Goal: Communication & Community: Participate in discussion

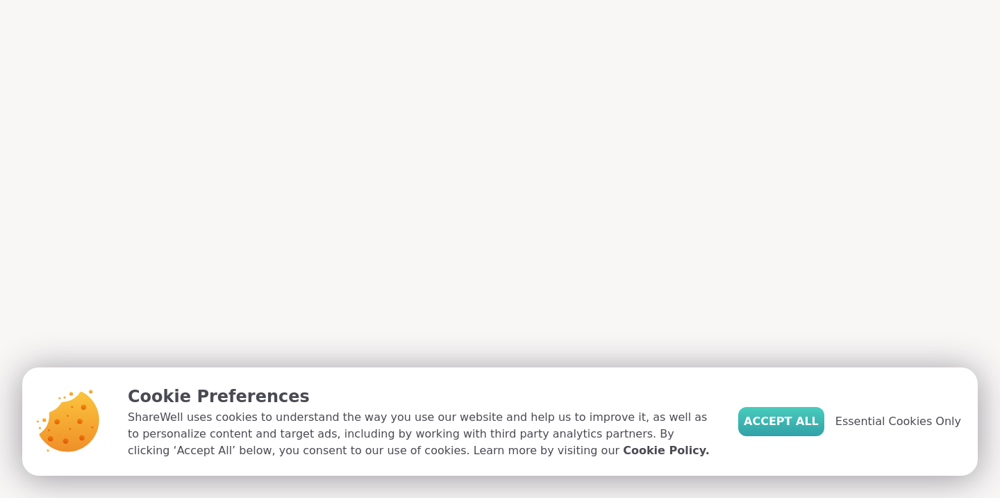
click at [787, 420] on span "Accept All" at bounding box center [781, 421] width 75 height 17
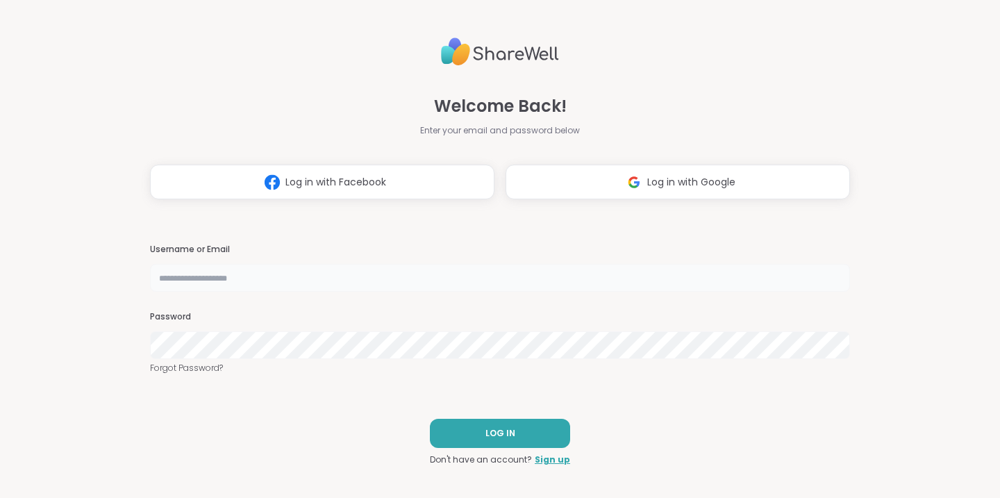
type input "**********"
click at [504, 428] on span "LOG IN" at bounding box center [500, 433] width 30 height 12
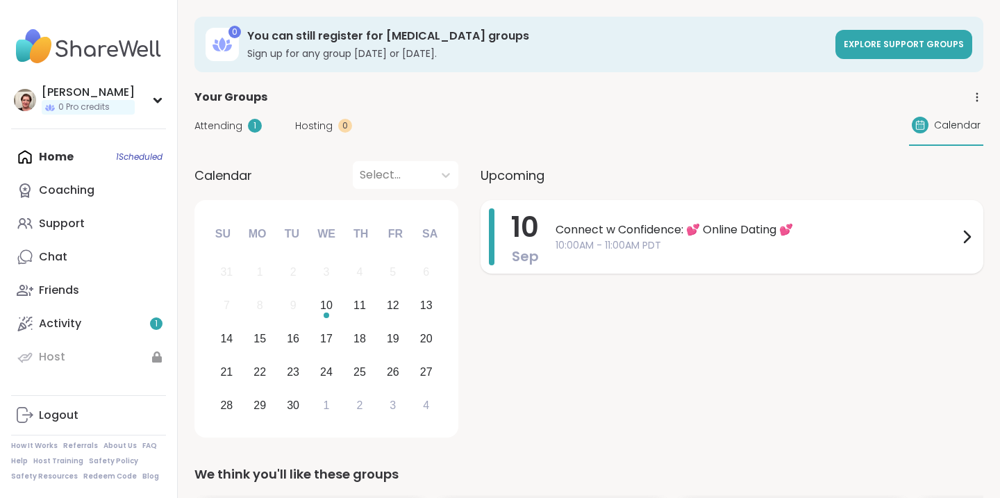
click at [668, 226] on span "Connect w Confidence: 💕 Online Dating 💕" at bounding box center [756, 229] width 403 height 17
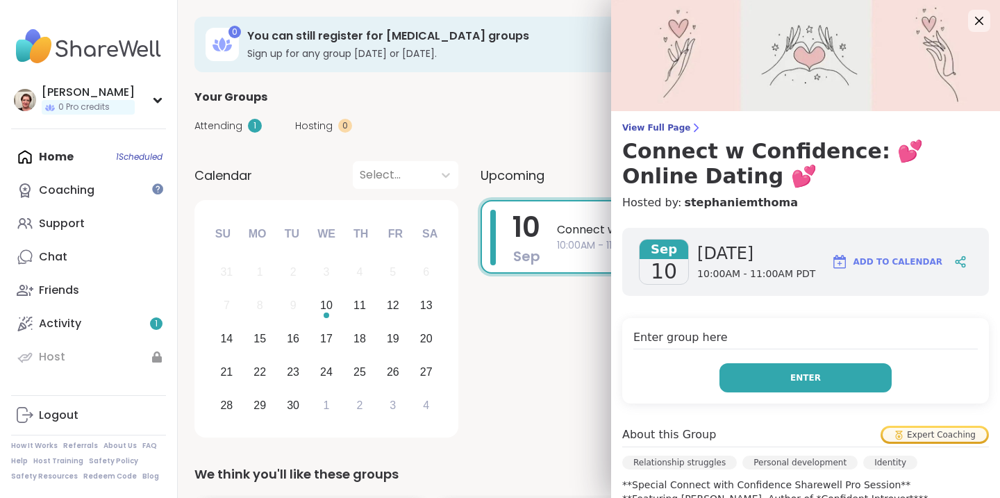
click at [810, 378] on span "Enter" at bounding box center [805, 377] width 31 height 12
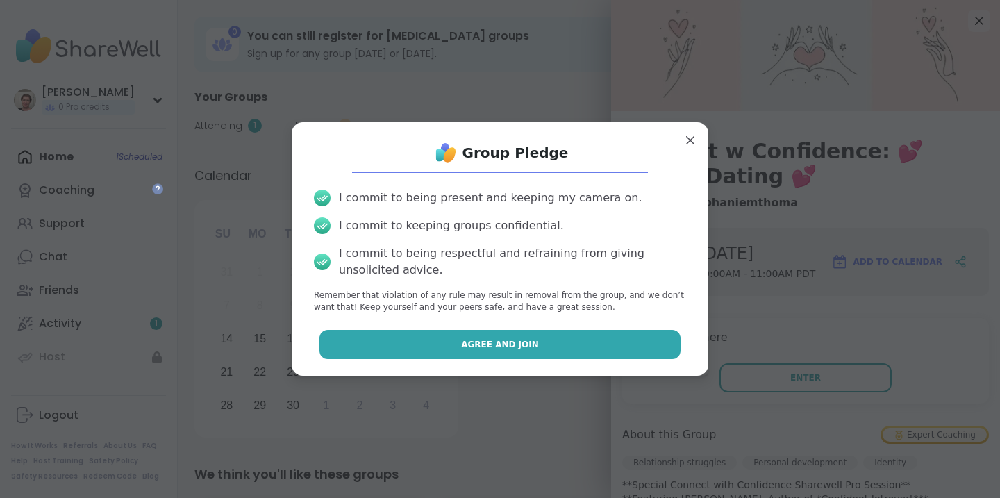
click at [526, 339] on span "Agree and Join" at bounding box center [500, 344] width 78 height 12
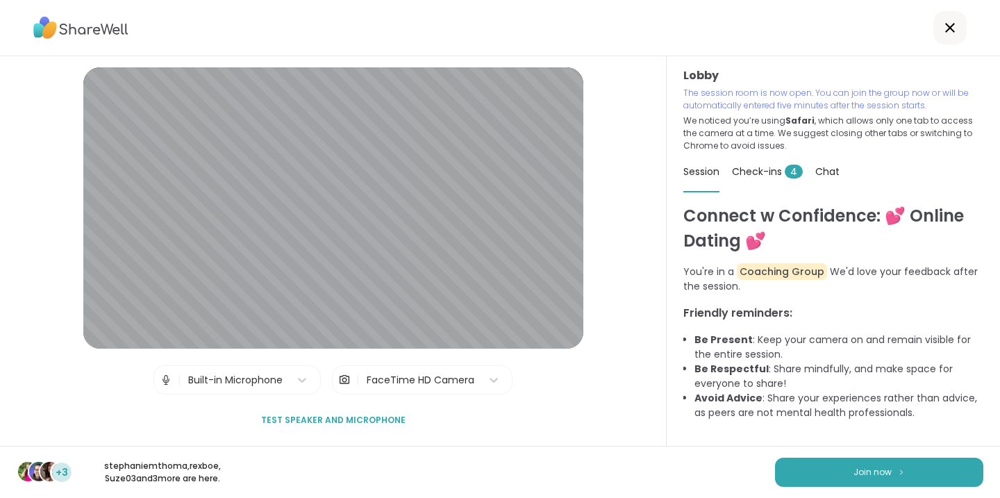
click at [949, 28] on icon at bounding box center [950, 28] width 10 height 10
